Goal: Use online tool/utility

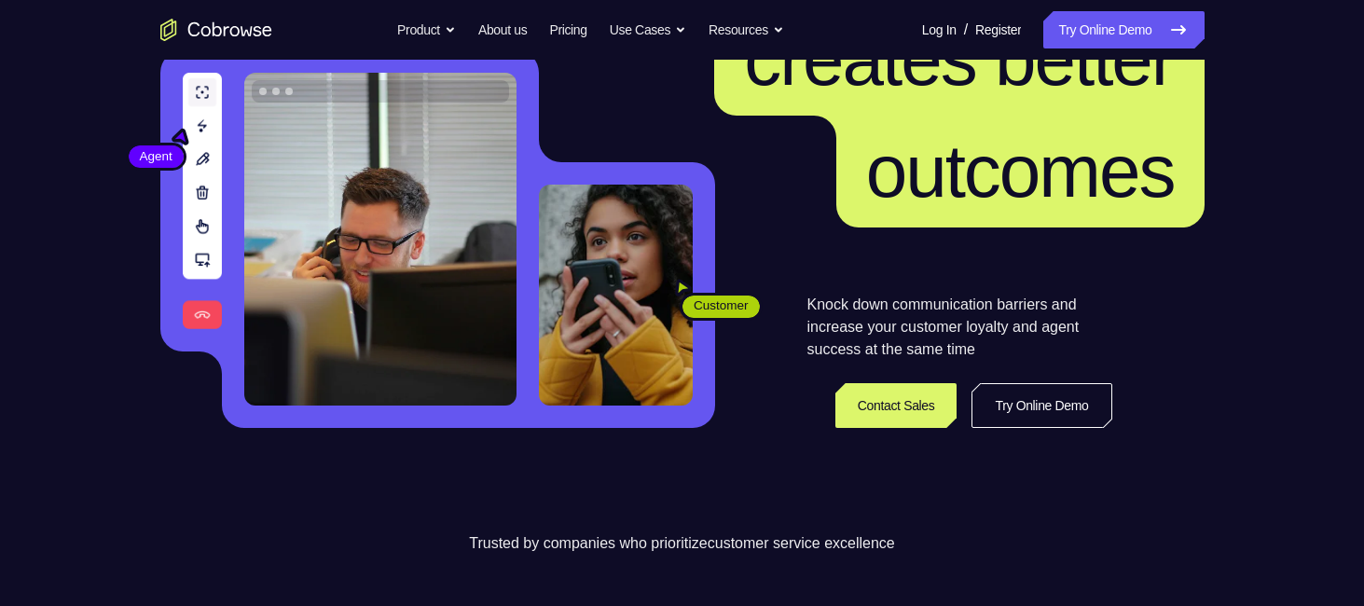
scroll to position [205, 0]
click at [1046, 414] on link "Try Online Demo" at bounding box center [1042, 405] width 140 height 45
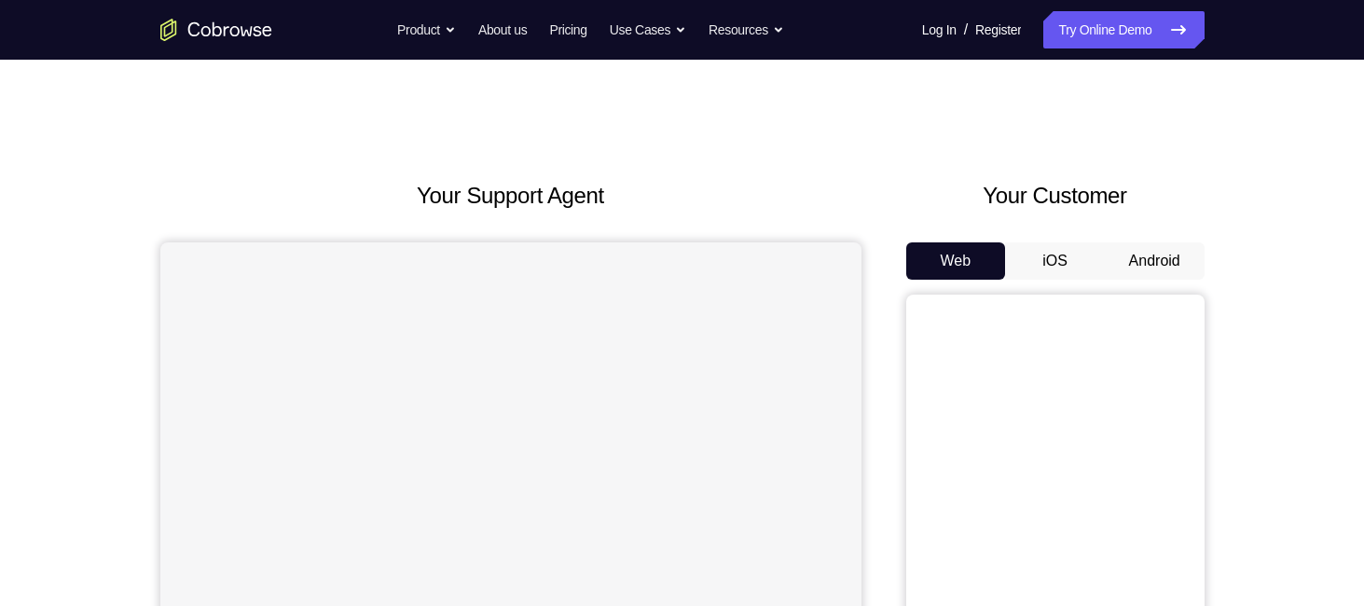
click at [1169, 266] on button "Android" at bounding box center [1155, 260] width 100 height 37
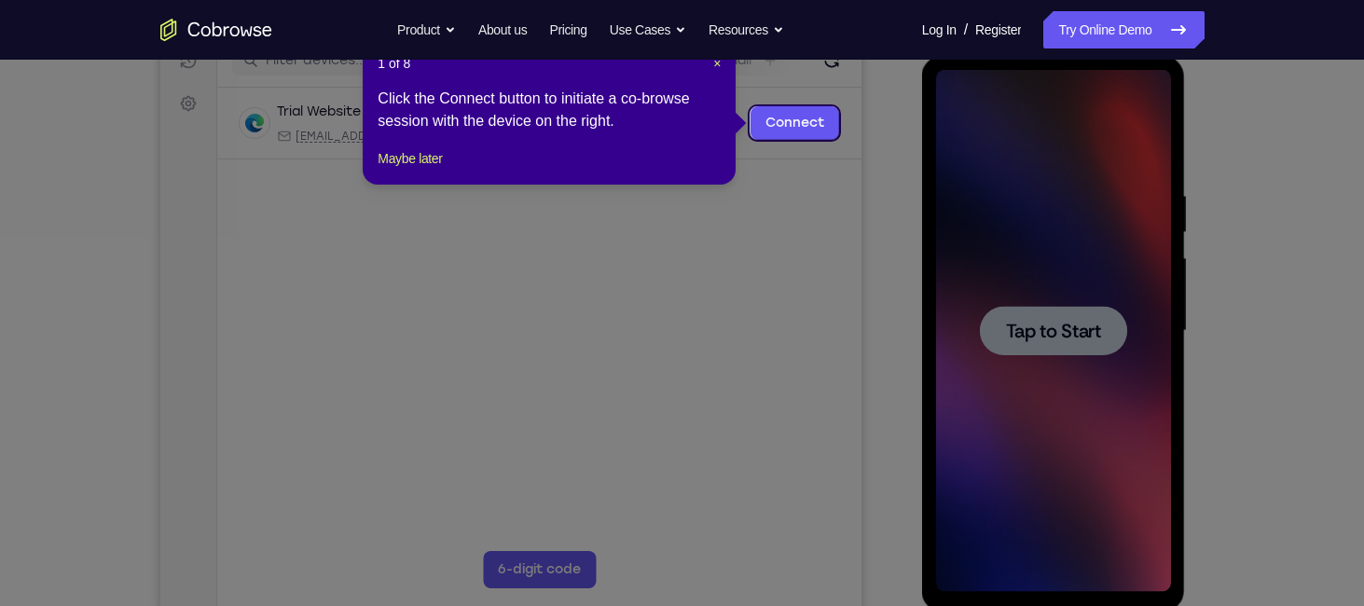
scroll to position [254, 0]
click at [714, 63] on span "×" at bounding box center [716, 62] width 7 height 15
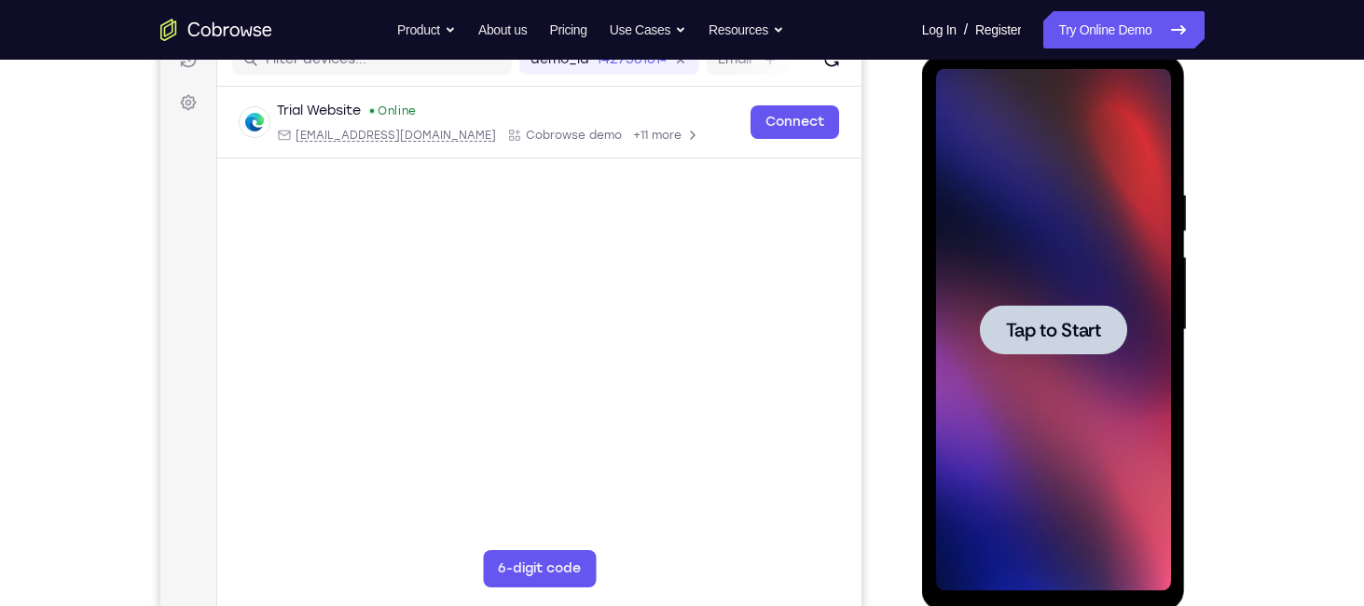
click at [1089, 336] on span "Tap to Start" at bounding box center [1053, 330] width 95 height 19
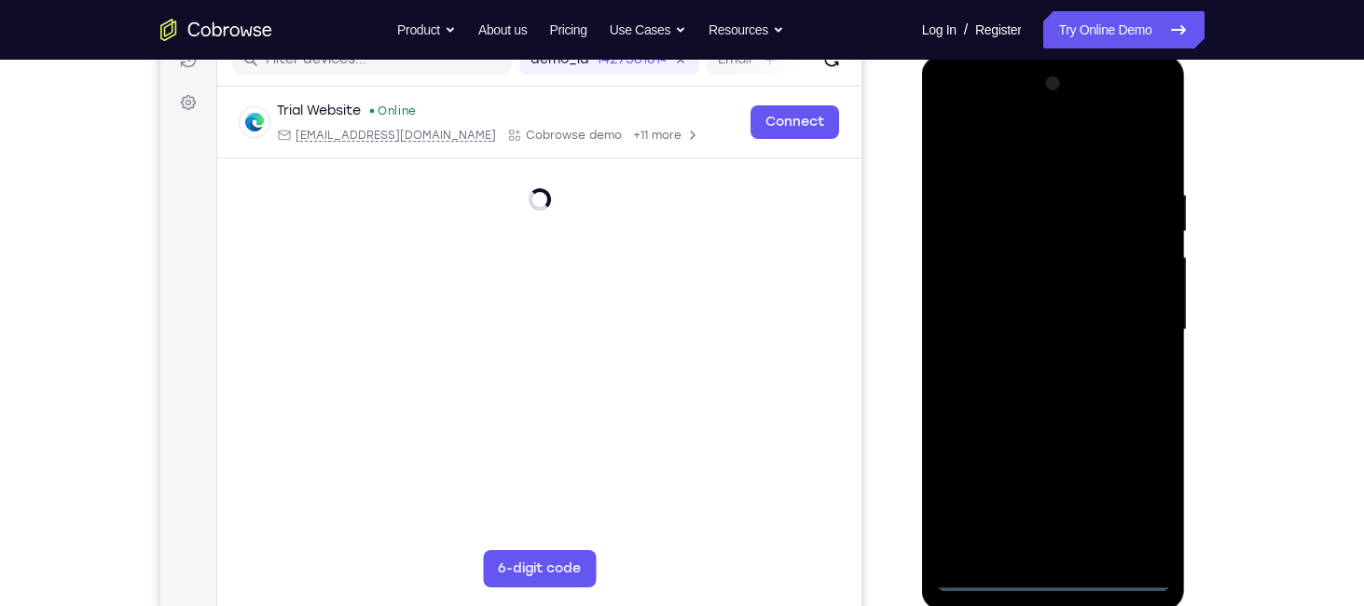
click at [1066, 574] on div at bounding box center [1053, 330] width 235 height 522
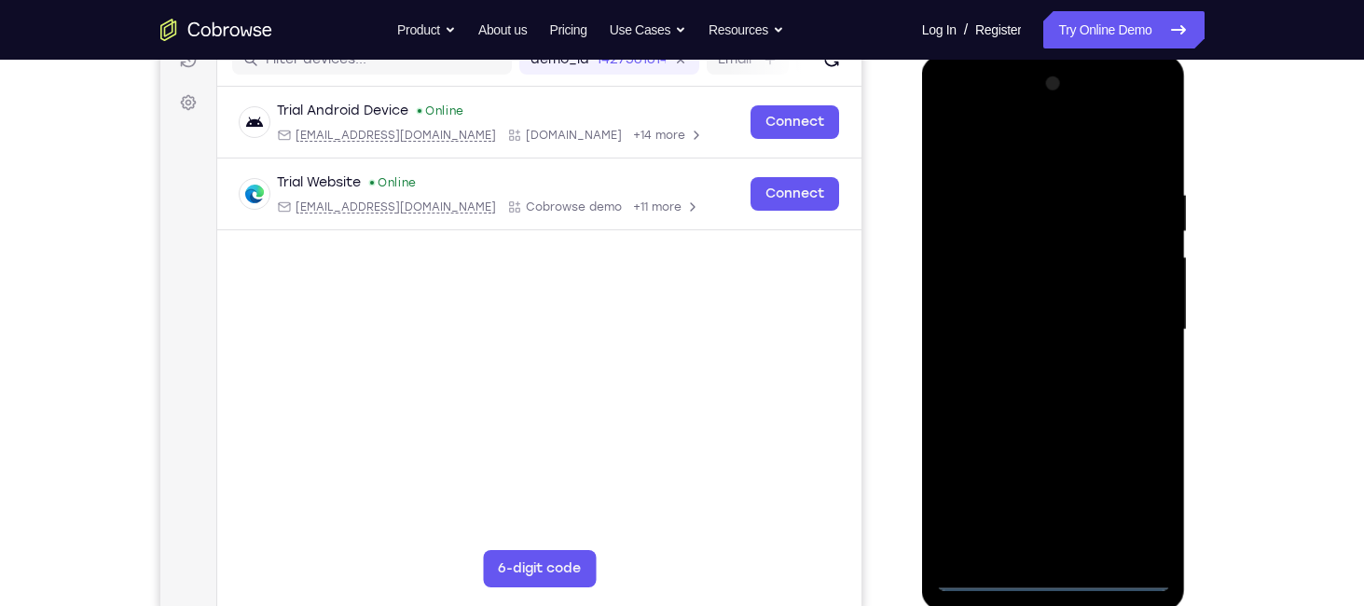
click at [1138, 505] on div at bounding box center [1053, 330] width 235 height 522
click at [952, 117] on div at bounding box center [1053, 330] width 235 height 522
click at [1145, 324] on div at bounding box center [1053, 330] width 235 height 522
click at [1036, 365] on div at bounding box center [1053, 330] width 235 height 522
click at [1036, 303] on div at bounding box center [1053, 330] width 235 height 522
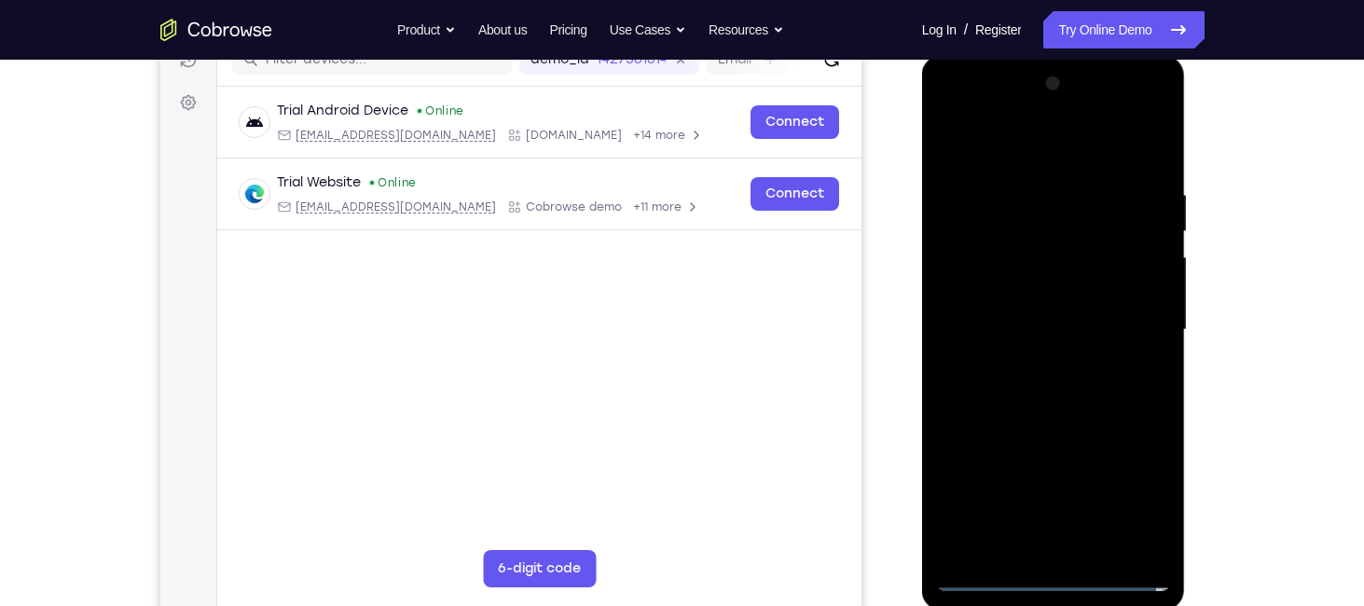
click at [1034, 297] on div at bounding box center [1053, 330] width 235 height 522
click at [995, 329] on div at bounding box center [1053, 330] width 235 height 522
click at [1075, 393] on div at bounding box center [1053, 330] width 235 height 522
click at [1153, 164] on div at bounding box center [1053, 330] width 235 height 522
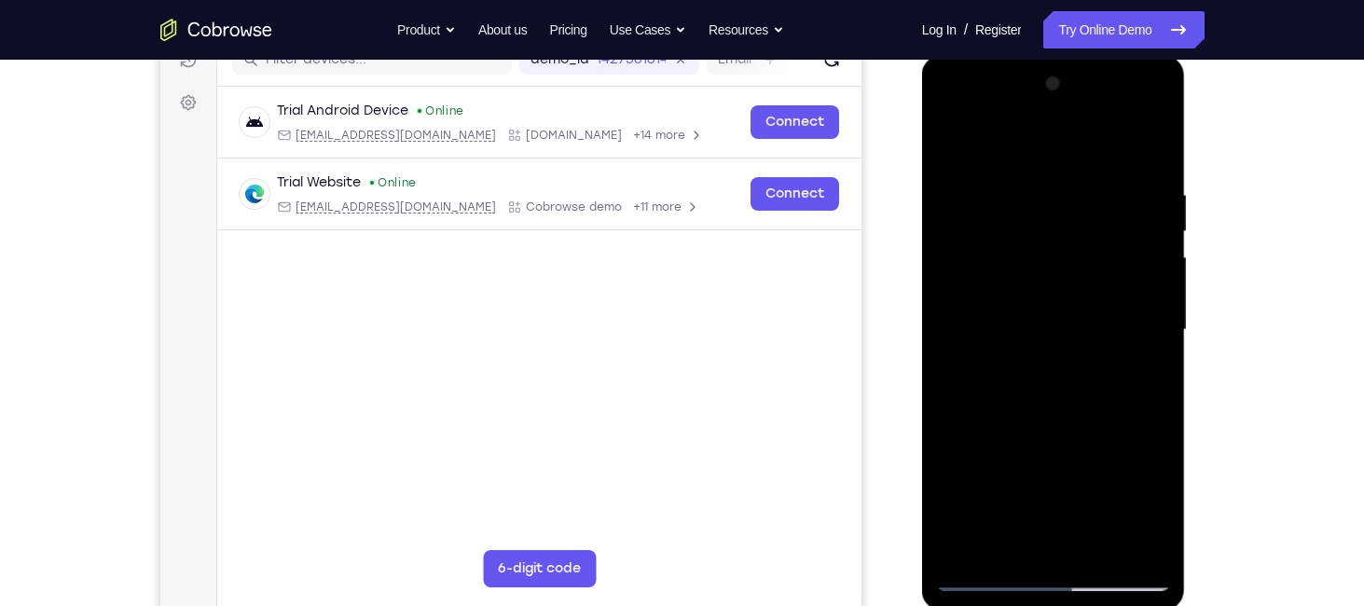
click at [1124, 244] on div at bounding box center [1053, 330] width 235 height 522
click at [1023, 177] on div at bounding box center [1053, 330] width 235 height 522
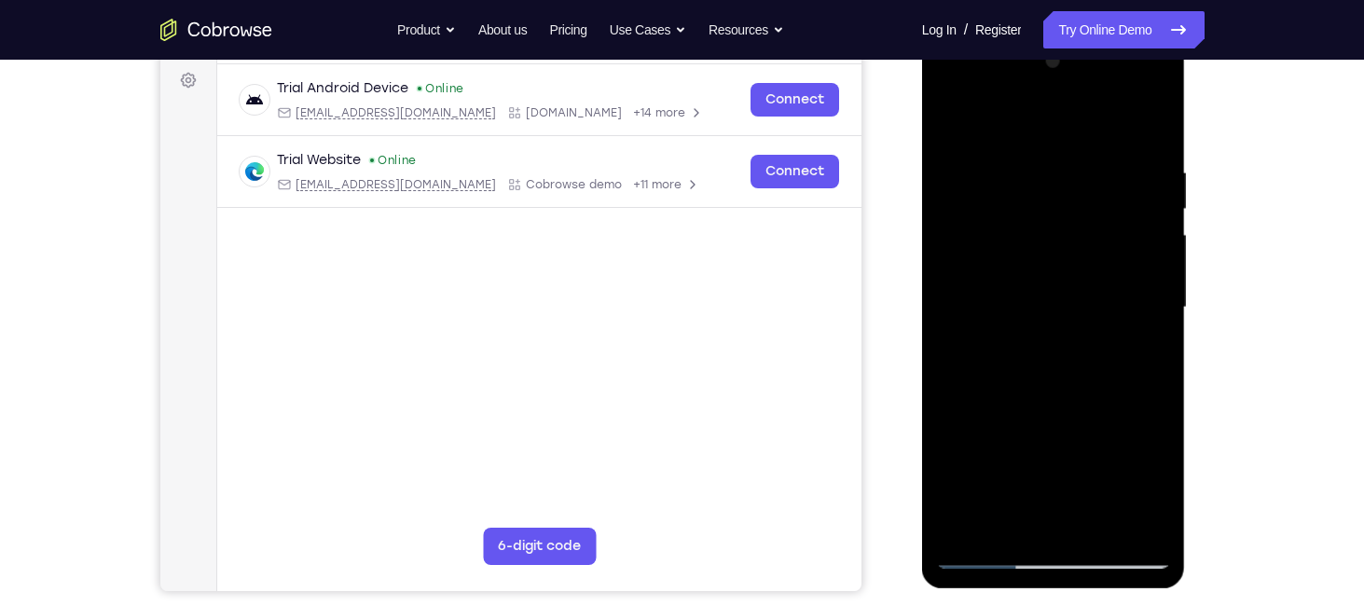
scroll to position [273, 0]
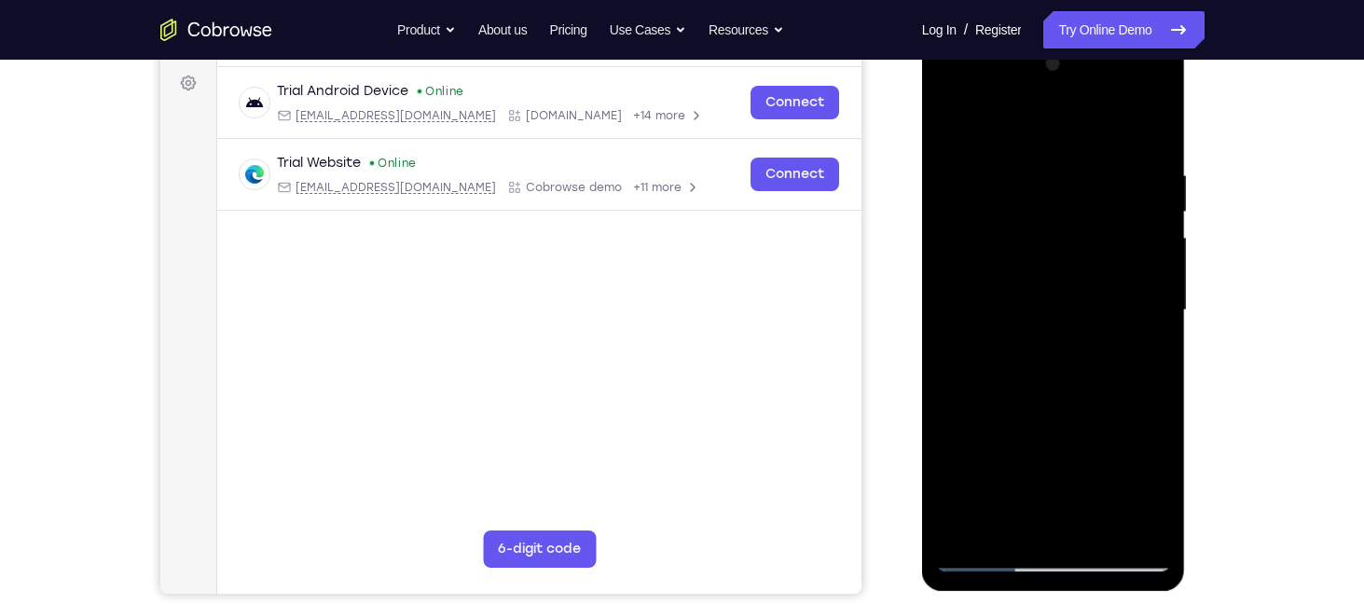
click at [1149, 300] on div at bounding box center [1053, 310] width 235 height 522
click at [1141, 280] on div at bounding box center [1053, 310] width 235 height 522
click at [1152, 127] on div at bounding box center [1053, 310] width 235 height 522
click at [1240, 288] on div "Your Support Agent Your Customer Web iOS Android Next Steps We’d be happy to gi…" at bounding box center [683, 401] width 1194 height 1230
drag, startPoint x: 1098, startPoint y: 184, endPoint x: 993, endPoint y: 174, distance: 105.8
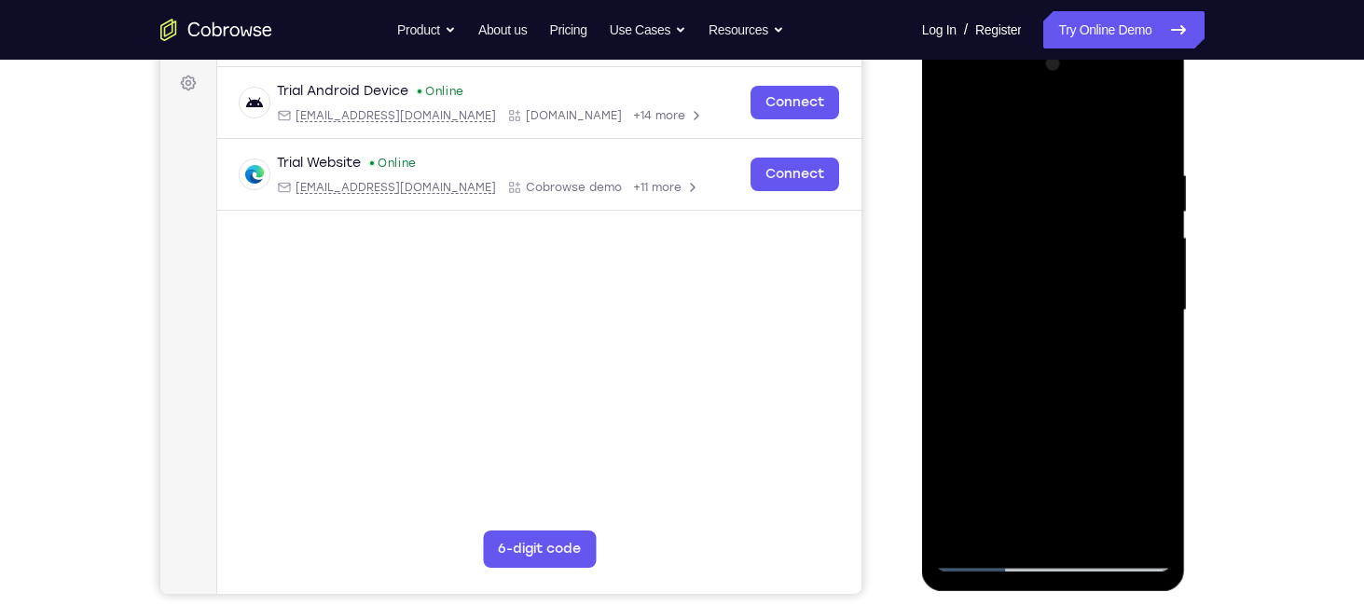
click at [993, 174] on div at bounding box center [1053, 310] width 235 height 522
click at [1122, 160] on div at bounding box center [1053, 310] width 235 height 522
click at [1149, 129] on div at bounding box center [1053, 310] width 235 height 522
click at [1154, 222] on div at bounding box center [1053, 310] width 235 height 522
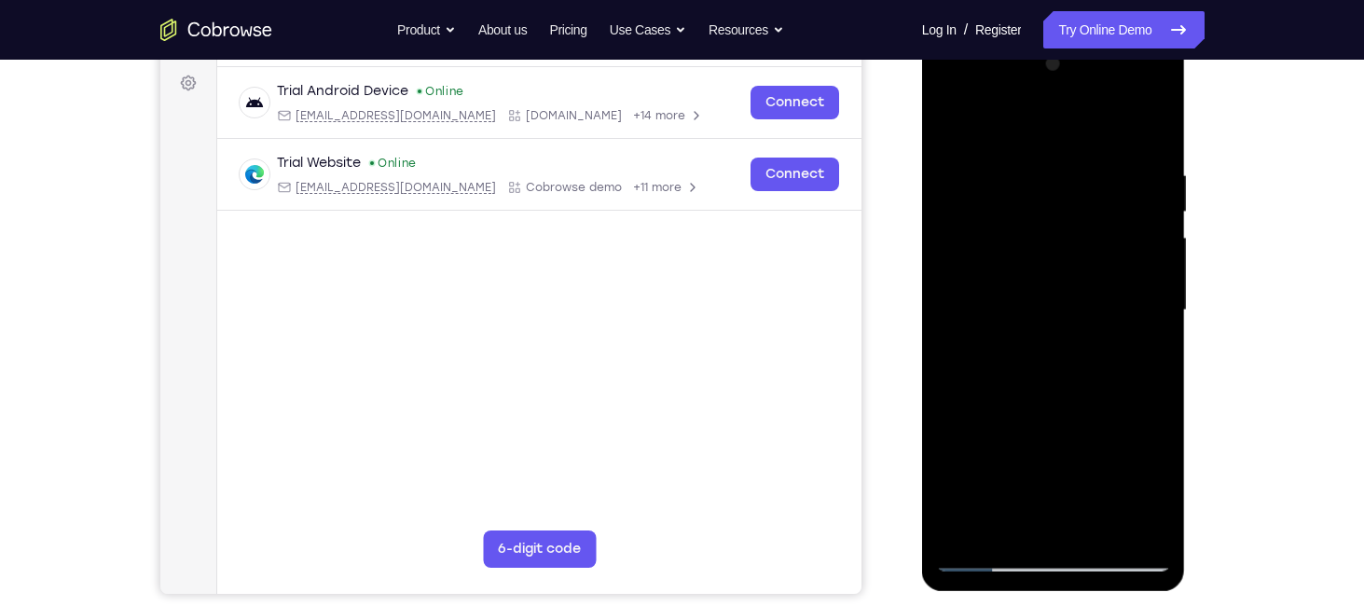
click at [1150, 129] on div at bounding box center [1053, 310] width 235 height 522
drag, startPoint x: 1152, startPoint y: 163, endPoint x: 974, endPoint y: 165, distance: 177.2
click at [974, 165] on div at bounding box center [1053, 310] width 235 height 522
drag, startPoint x: 1086, startPoint y: 161, endPoint x: 983, endPoint y: 158, distance: 103.6
click at [983, 158] on div at bounding box center [1053, 310] width 235 height 522
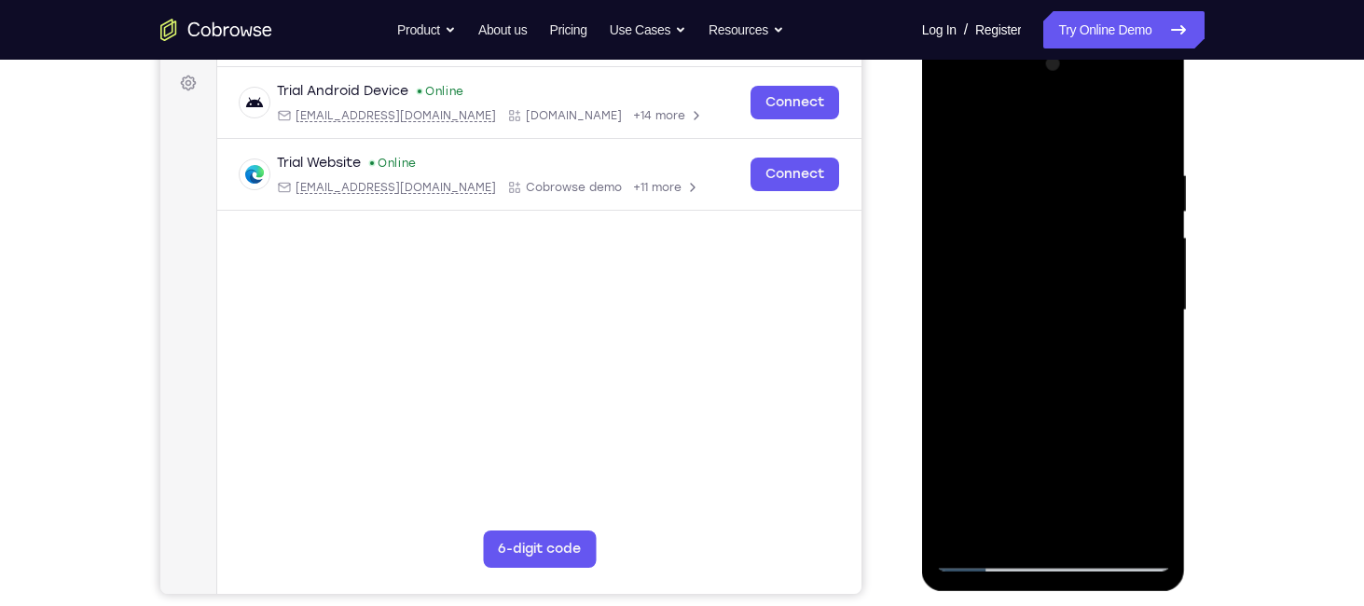
drag, startPoint x: 1098, startPoint y: 169, endPoint x: 991, endPoint y: 172, distance: 107.3
click at [991, 172] on div at bounding box center [1053, 310] width 235 height 522
drag, startPoint x: 1084, startPoint y: 164, endPoint x: 1015, endPoint y: 167, distance: 68.1
click at [1015, 167] on div at bounding box center [1053, 310] width 235 height 522
drag, startPoint x: 1148, startPoint y: 151, endPoint x: 1012, endPoint y: 158, distance: 136.3
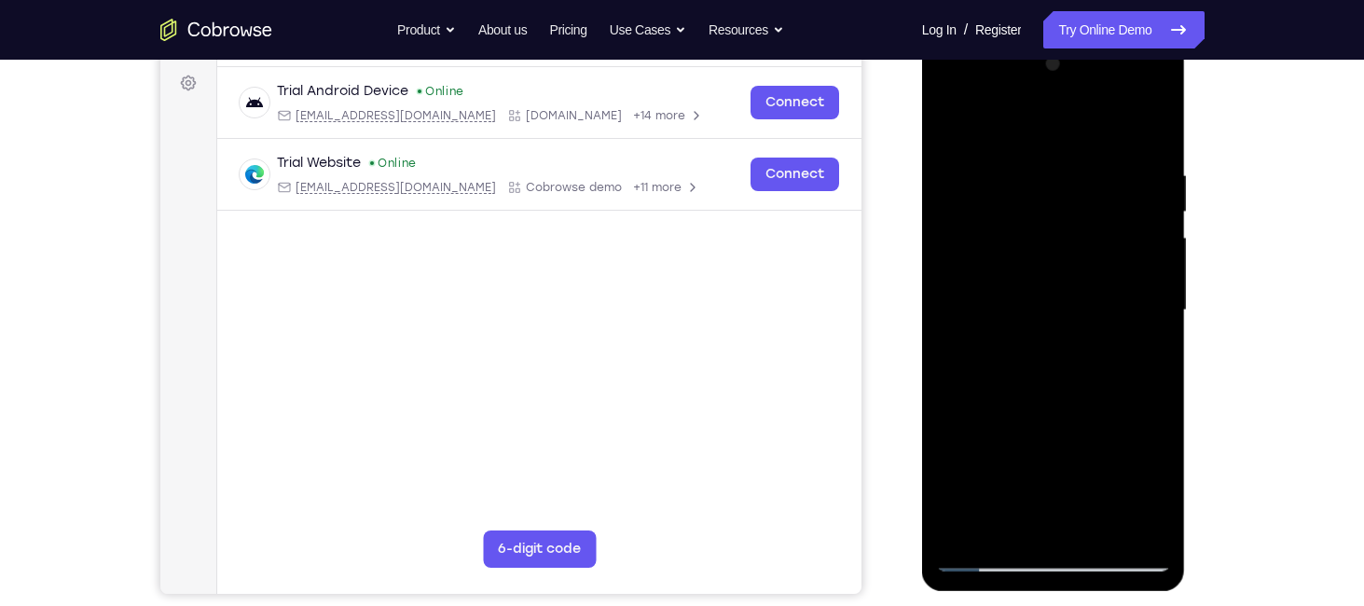
click at [1012, 158] on div at bounding box center [1053, 310] width 235 height 522
click at [1154, 123] on div at bounding box center [1053, 310] width 235 height 522
click at [952, 119] on div at bounding box center [1053, 310] width 235 height 522
click at [1140, 535] on div at bounding box center [1053, 310] width 235 height 522
click at [1104, 533] on div at bounding box center [1053, 310] width 235 height 522
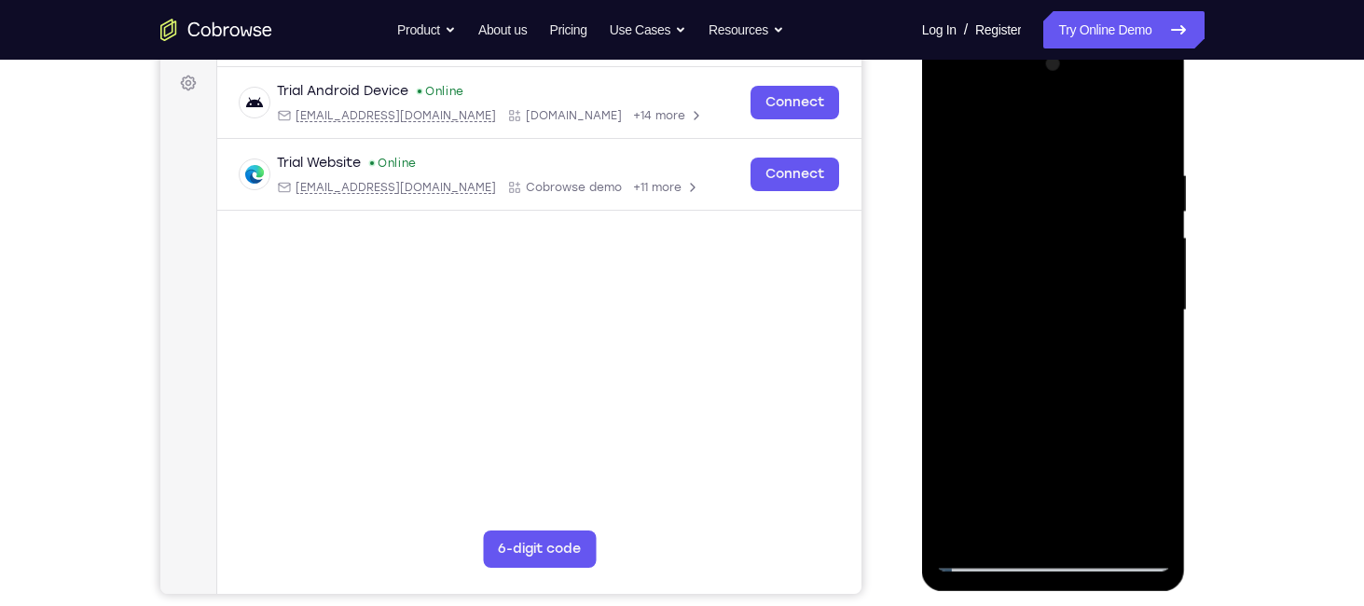
click at [1083, 414] on div at bounding box center [1053, 310] width 235 height 522
click at [958, 120] on div at bounding box center [1053, 310] width 235 height 522
click at [1098, 527] on div at bounding box center [1053, 310] width 235 height 522
click at [960, 120] on div at bounding box center [1053, 310] width 235 height 522
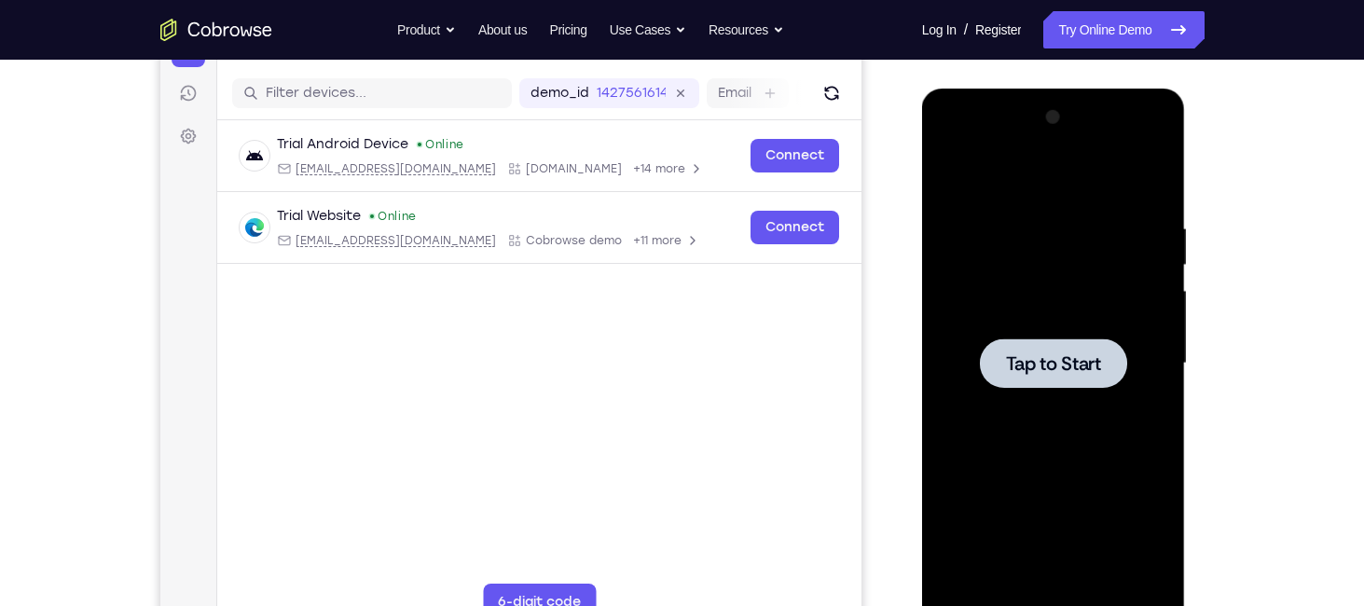
scroll to position [254, 0]
